Goal: Task Accomplishment & Management: Manage account settings

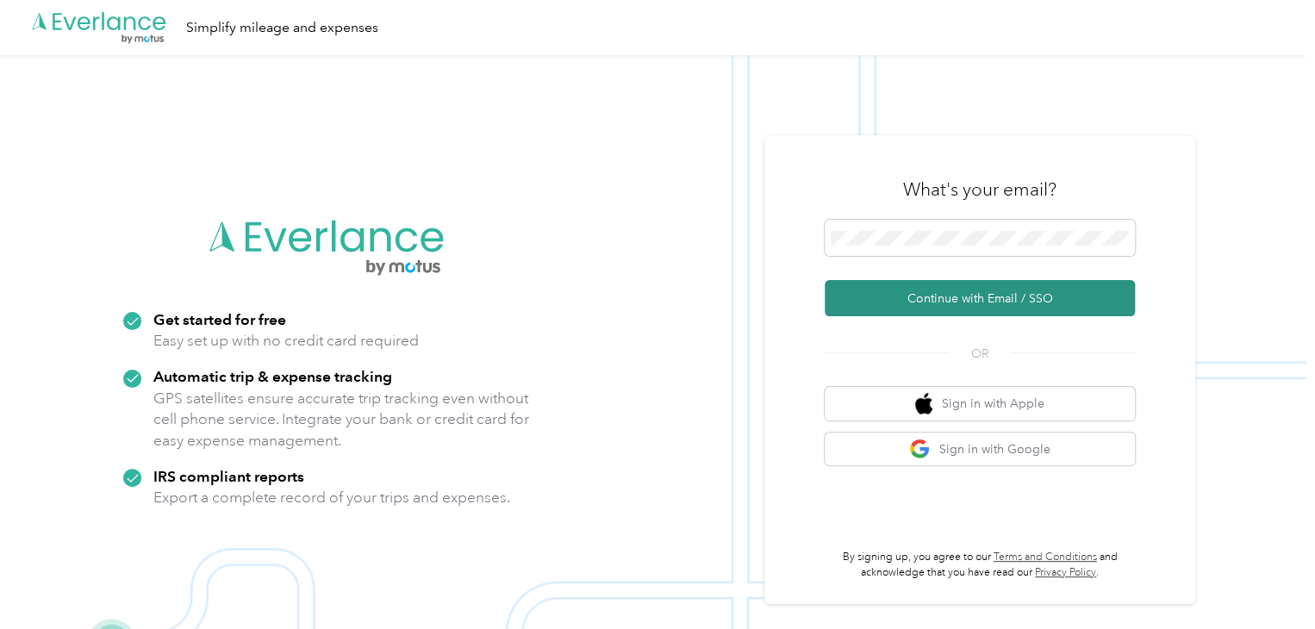
click at [986, 301] on button "Continue with Email / SSO" at bounding box center [980, 298] width 310 height 36
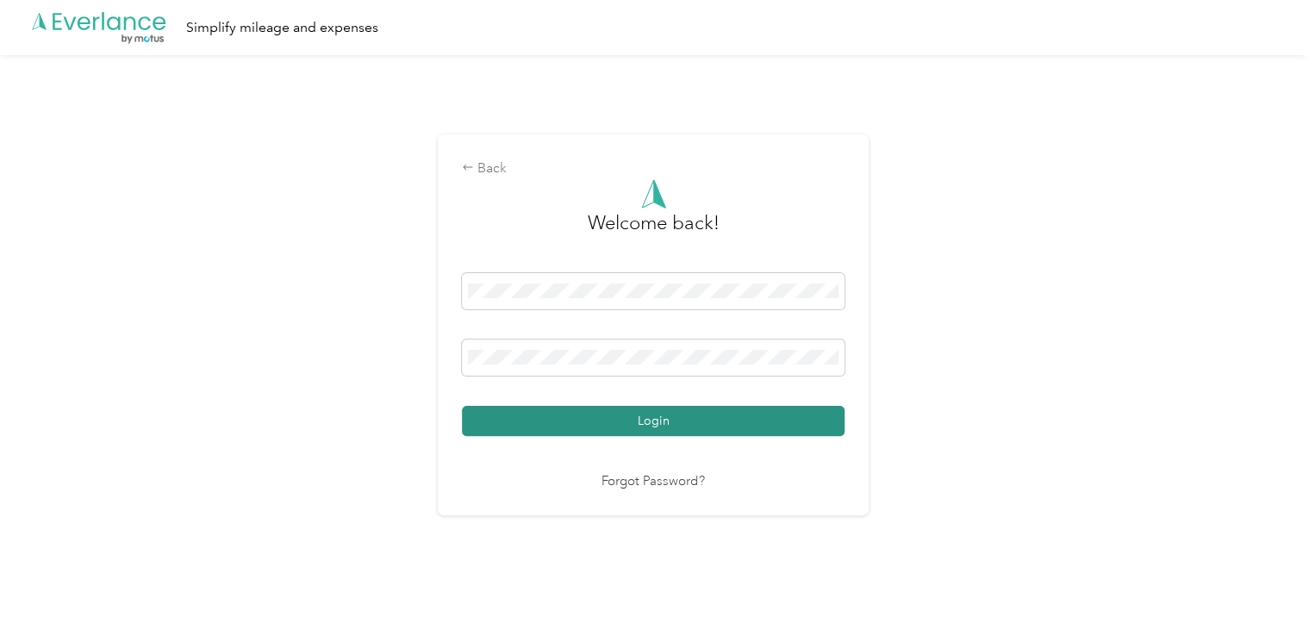
click at [663, 411] on button "Login" at bounding box center [653, 421] width 383 height 30
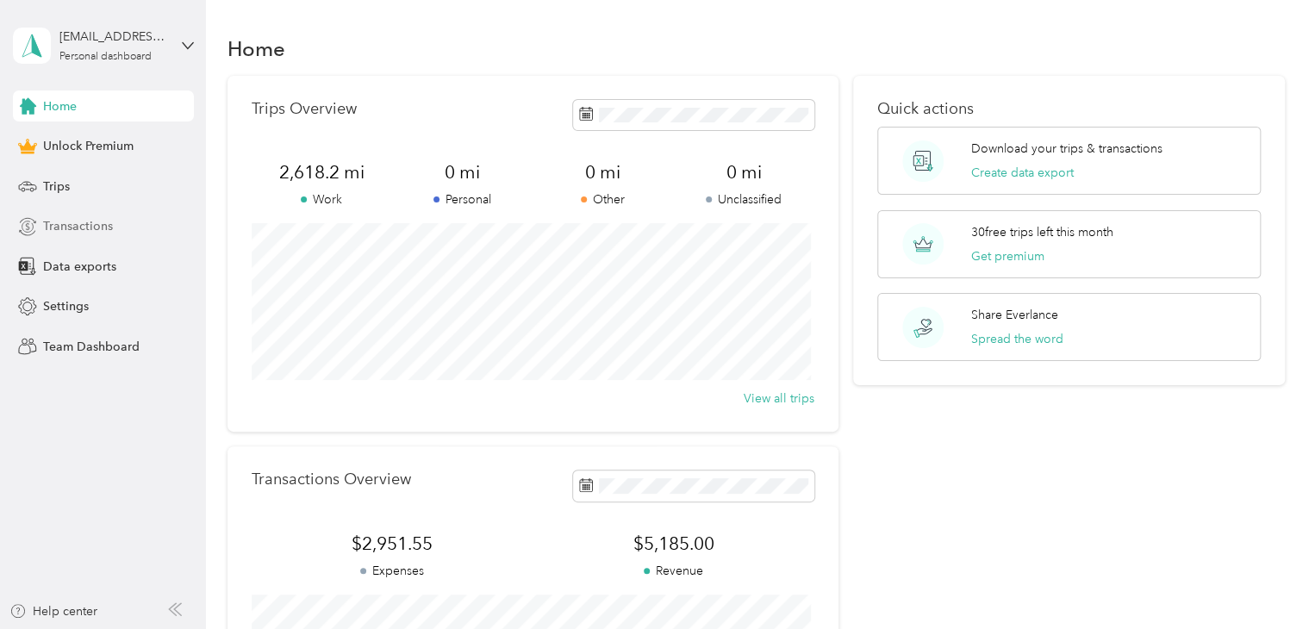
click at [72, 225] on span "Transactions" at bounding box center [78, 226] width 70 height 18
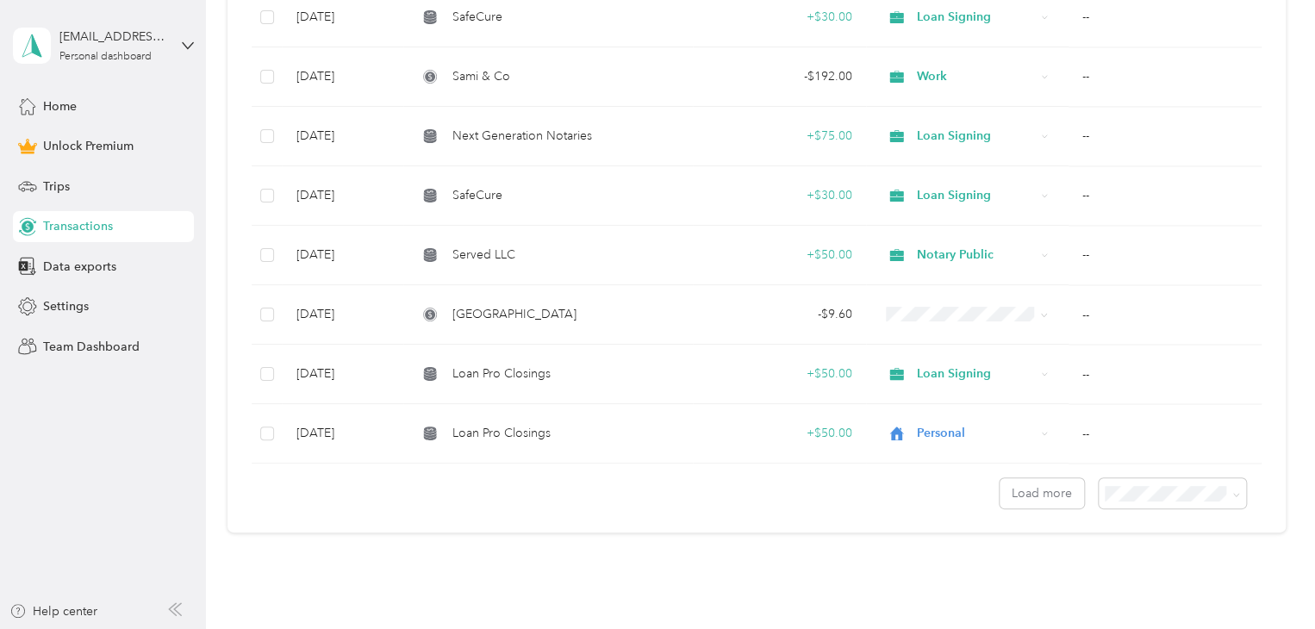
scroll to position [1328, 0]
click at [1041, 429] on icon at bounding box center [1044, 432] width 7 height 7
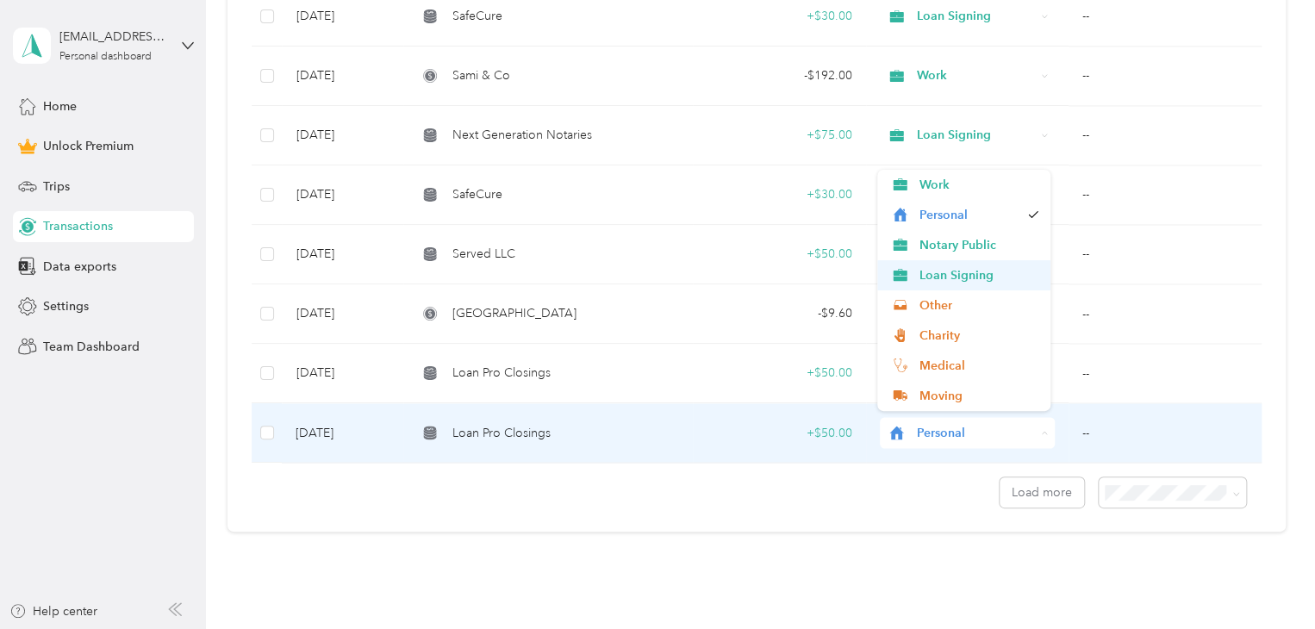
click at [983, 283] on span "Loan Signing" at bounding box center [979, 275] width 119 height 18
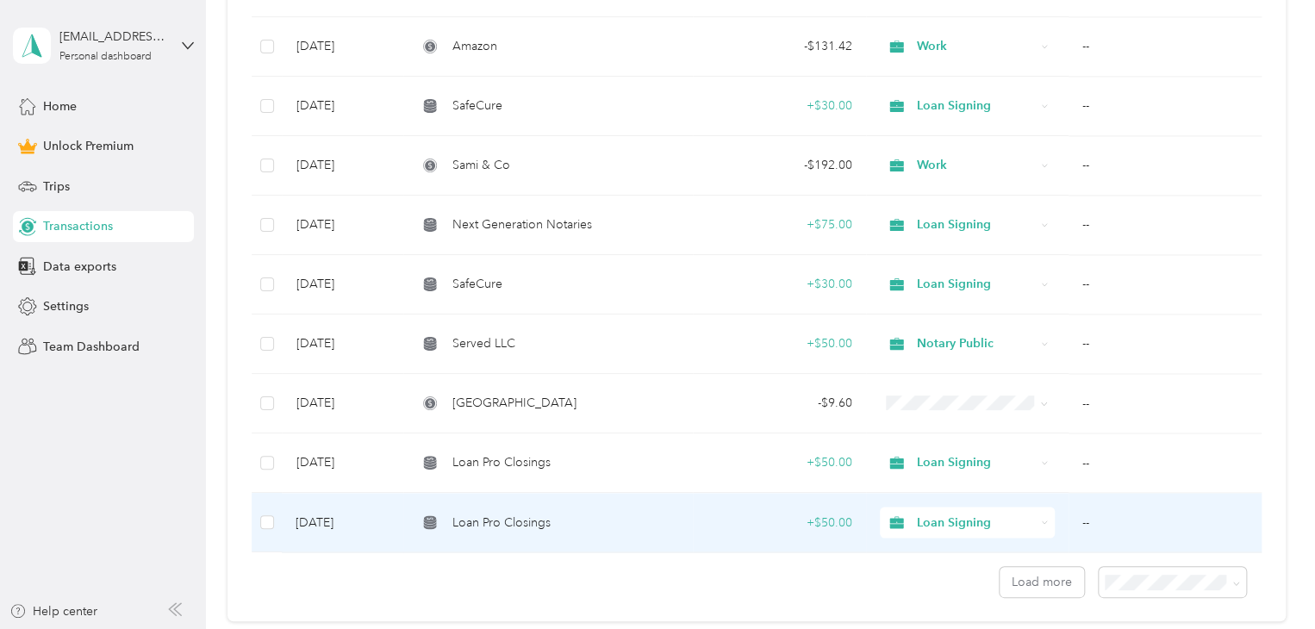
scroll to position [1251, 0]
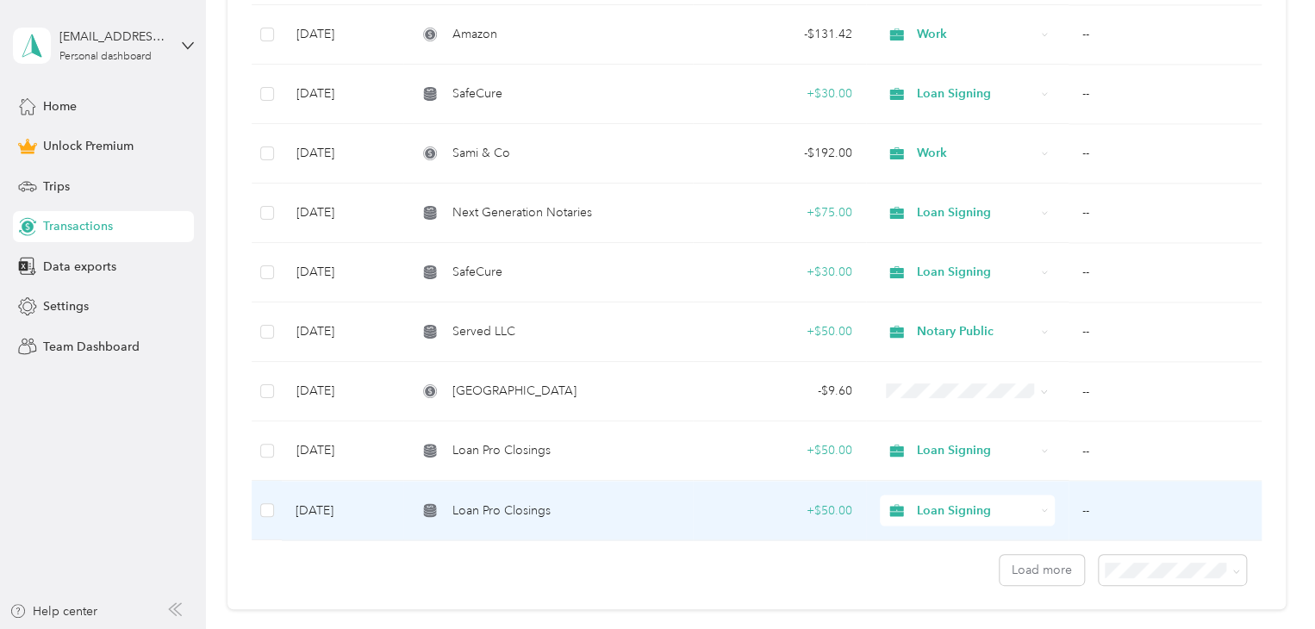
click at [1041, 390] on icon at bounding box center [1043, 391] width 5 height 3
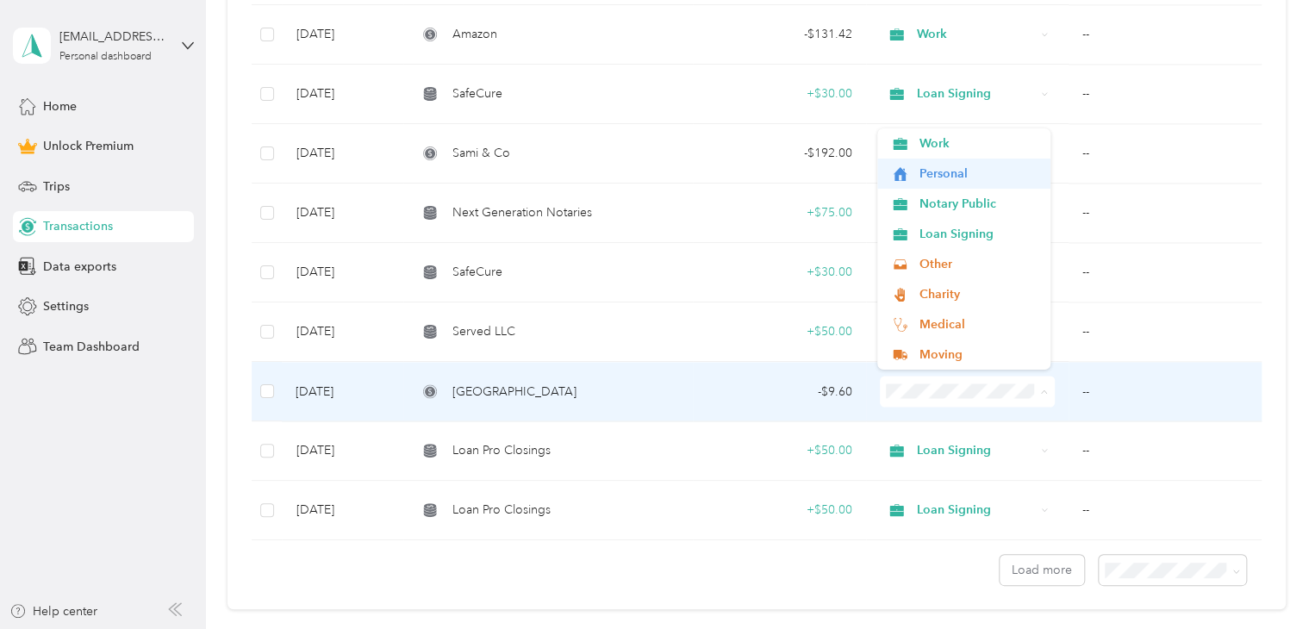
click at [980, 159] on li "Personal" at bounding box center [964, 174] width 174 height 30
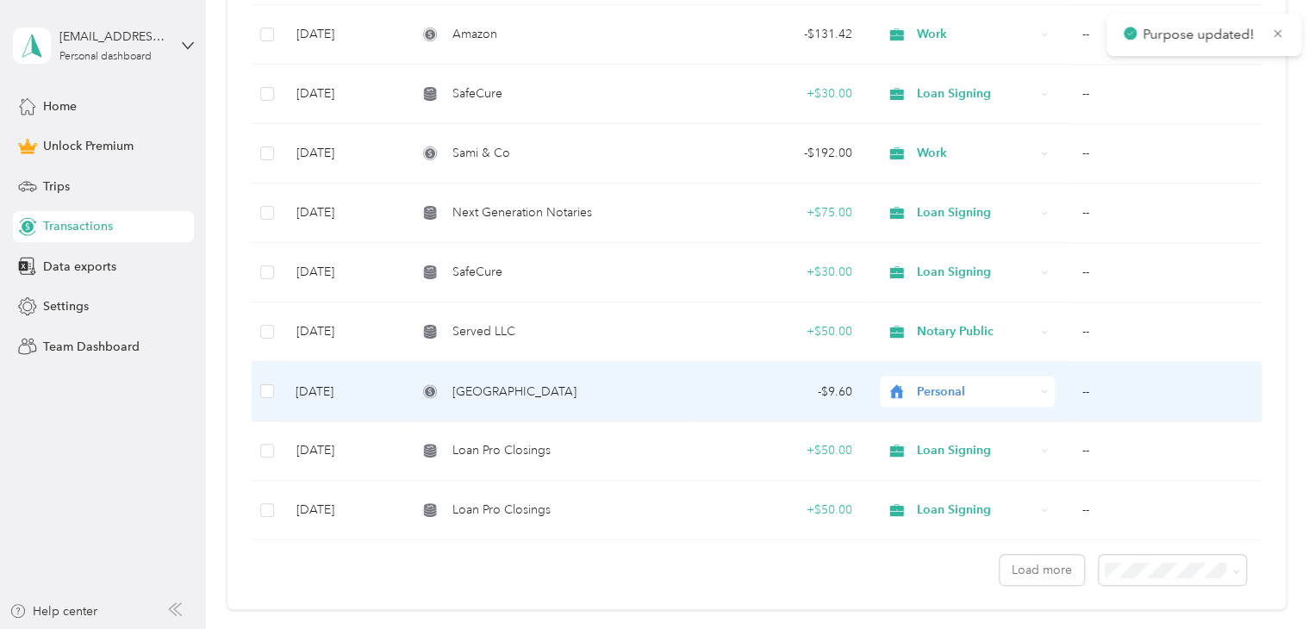
click at [1041, 388] on icon at bounding box center [1044, 391] width 7 height 7
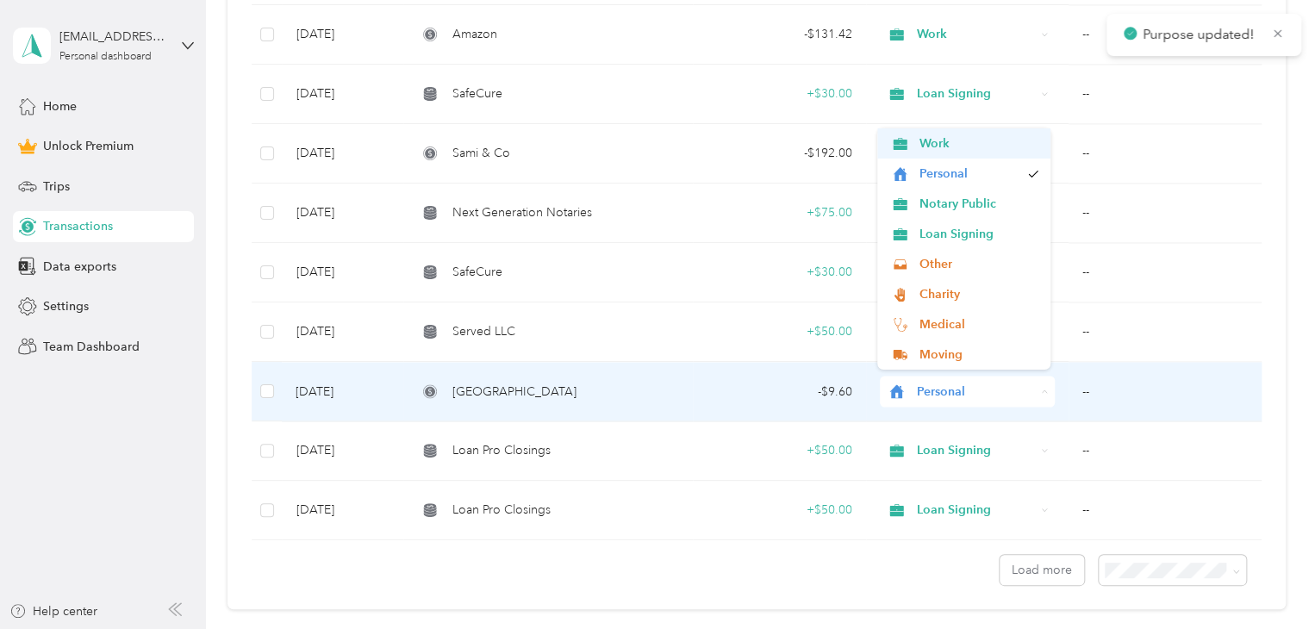
click at [995, 151] on span "Work" at bounding box center [979, 143] width 119 height 18
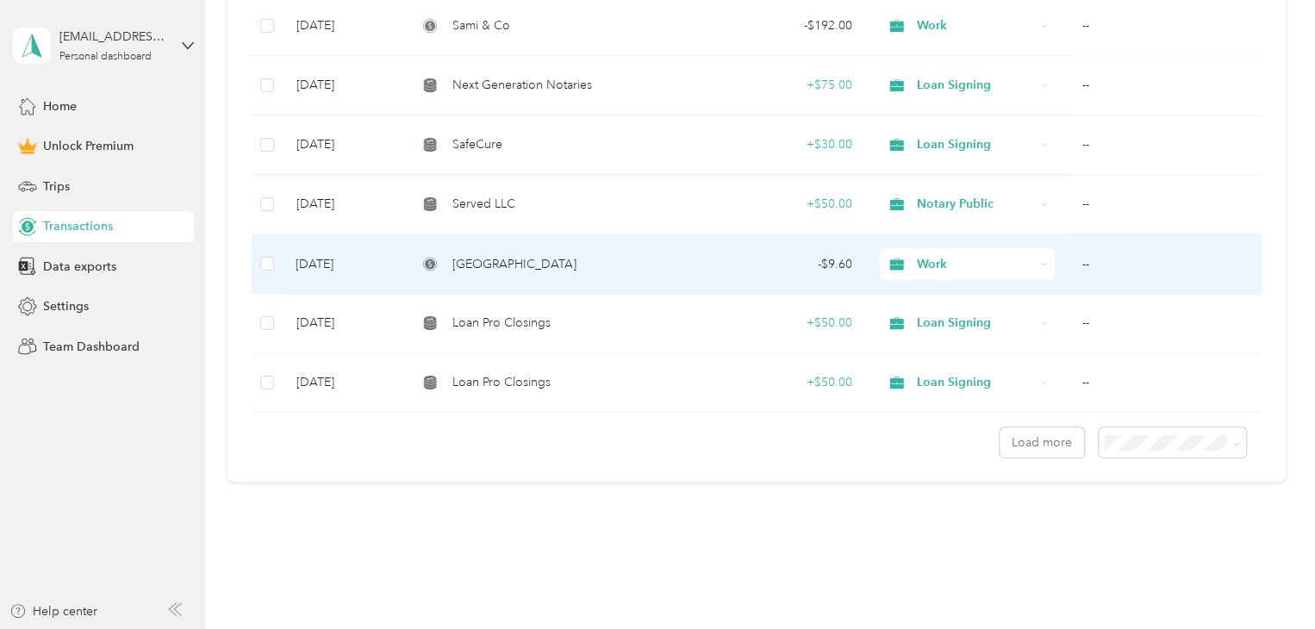
scroll to position [1405, 0]
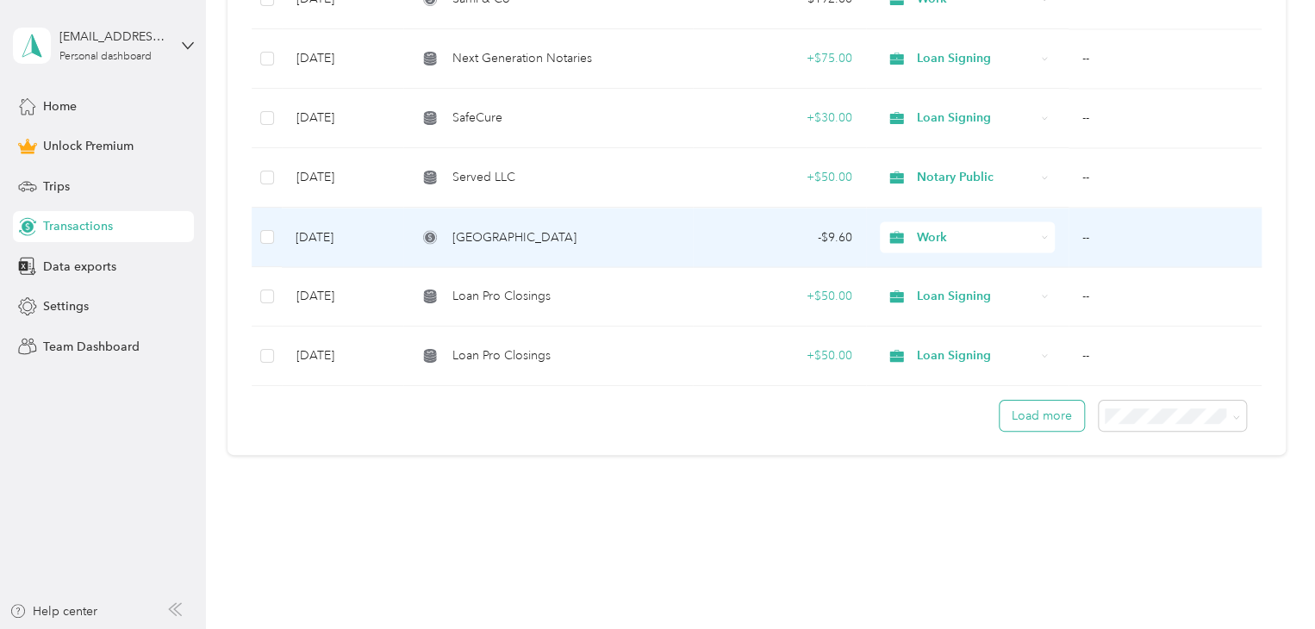
click at [1046, 413] on button "Load more" at bounding box center [1042, 416] width 84 height 30
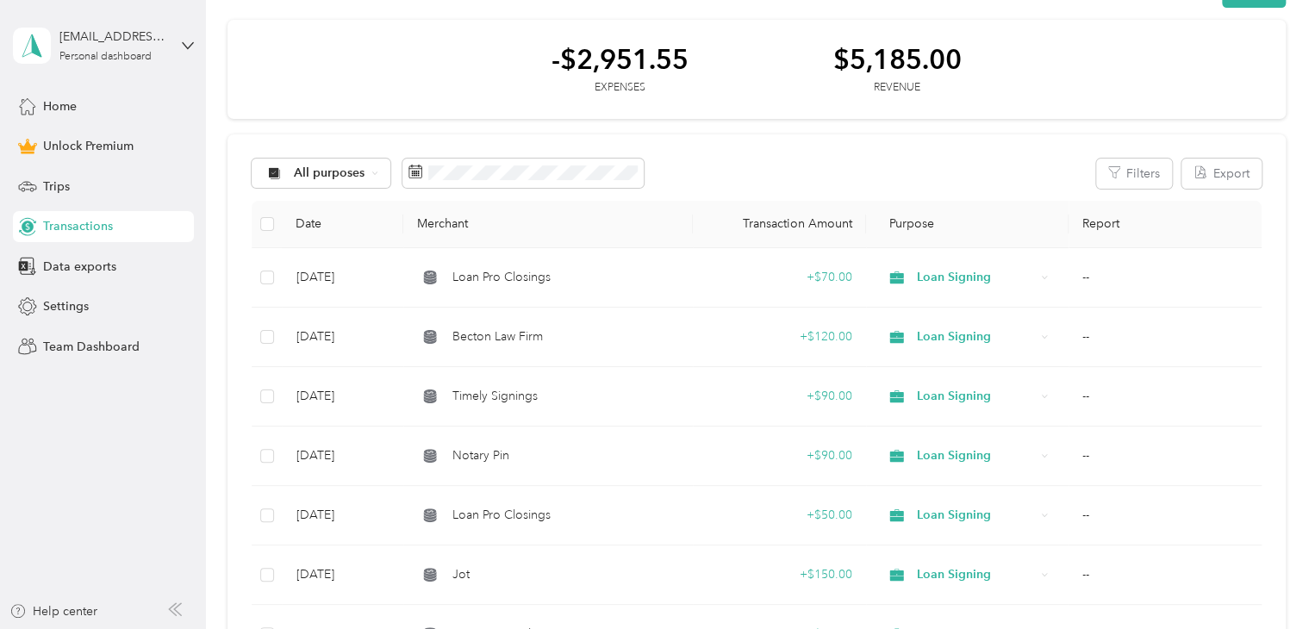
scroll to position [0, 0]
